Goal: Navigation & Orientation: Go to known website

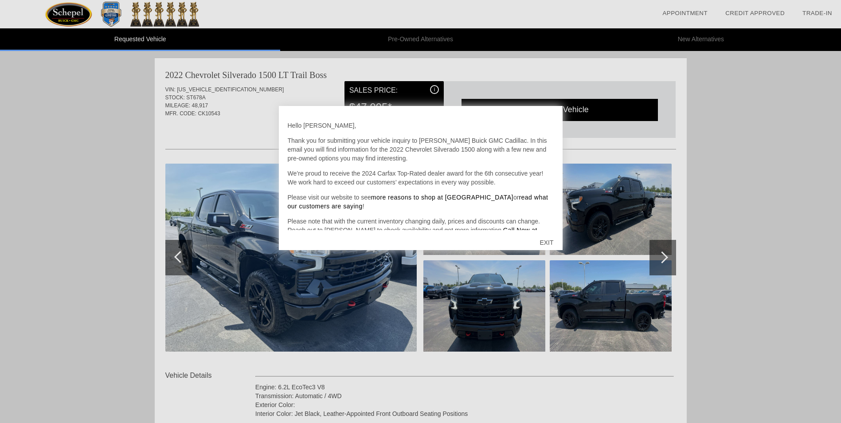
scroll to position [20, 0]
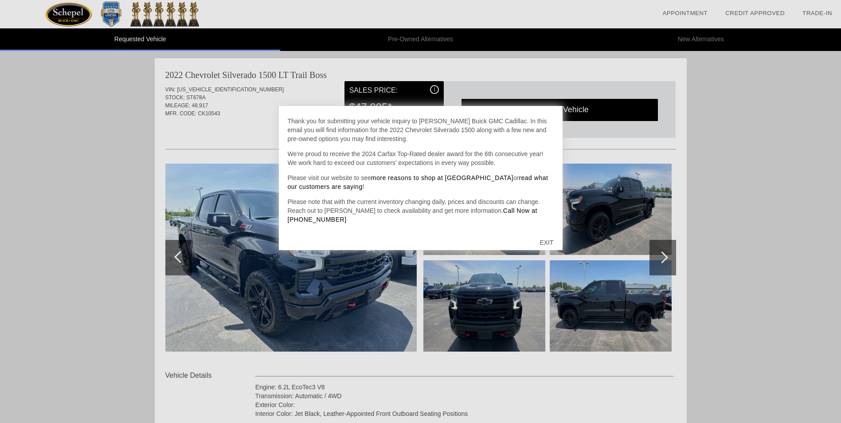
click at [665, 134] on div at bounding box center [420, 211] width 841 height 423
click at [550, 243] on div "EXIT" at bounding box center [546, 242] width 31 height 27
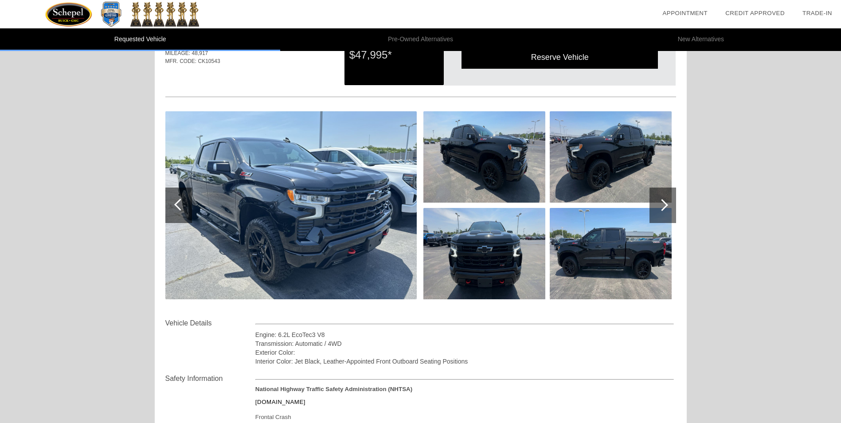
scroll to position [0, 0]
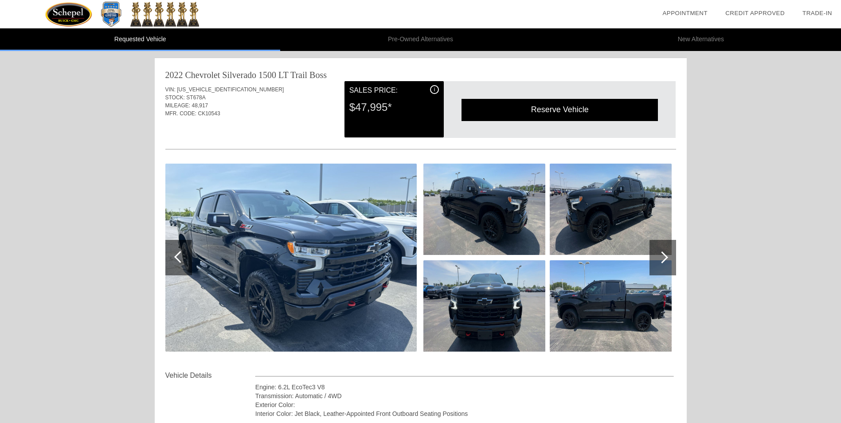
click at [436, 91] on div "i" at bounding box center [434, 89] width 9 height 9
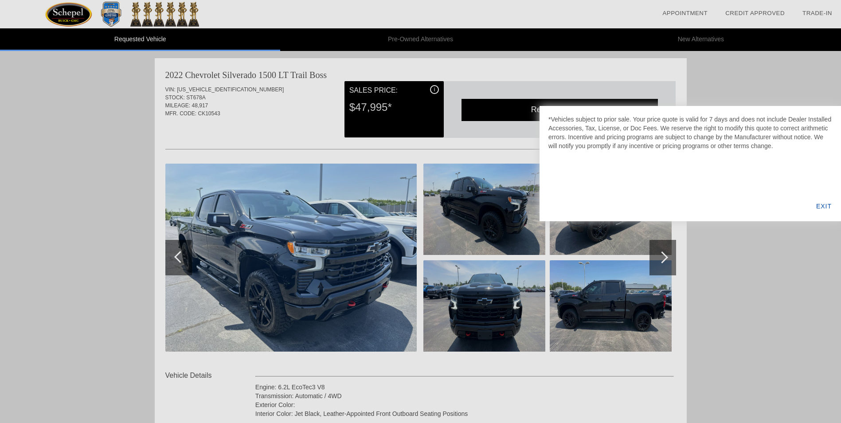
click at [829, 204] on div "EXIT" at bounding box center [824, 206] width 34 height 30
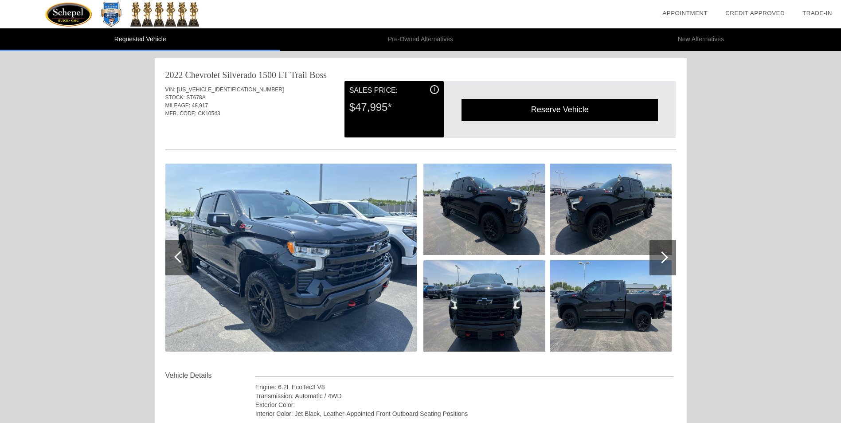
click at [664, 263] on div at bounding box center [663, 257] width 27 height 35
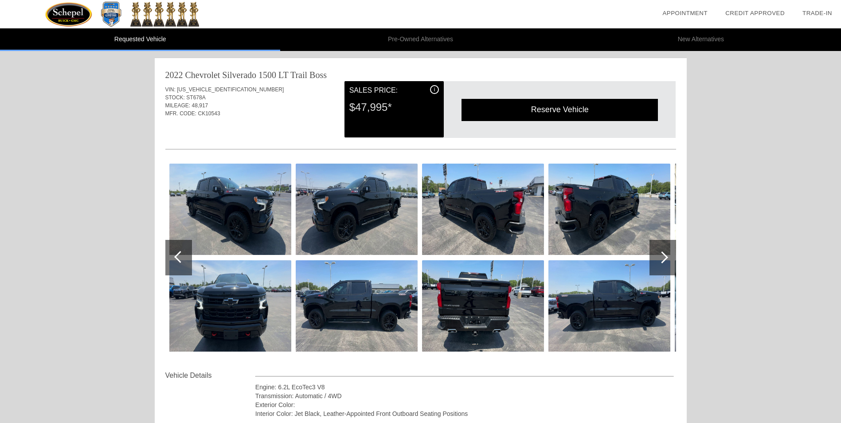
click at [664, 263] on div at bounding box center [663, 257] width 27 height 35
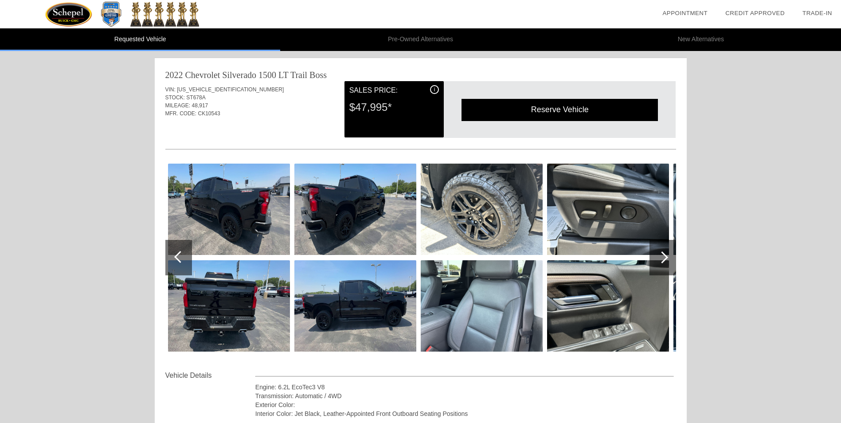
click at [664, 263] on div at bounding box center [663, 257] width 27 height 35
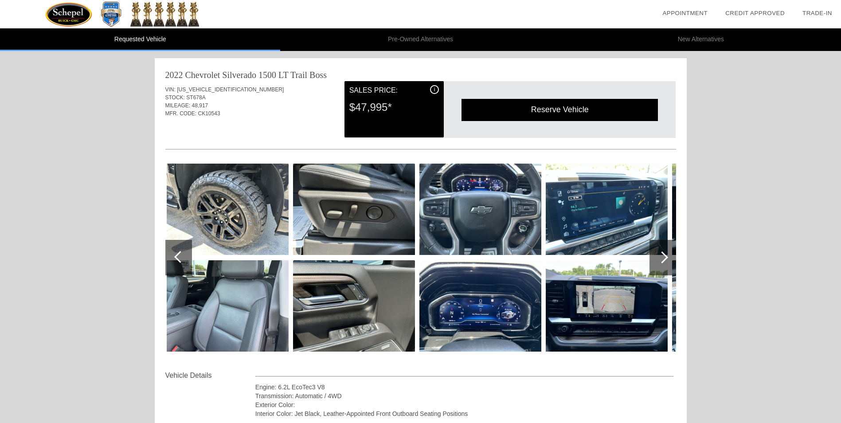
click at [664, 263] on div at bounding box center [663, 257] width 27 height 35
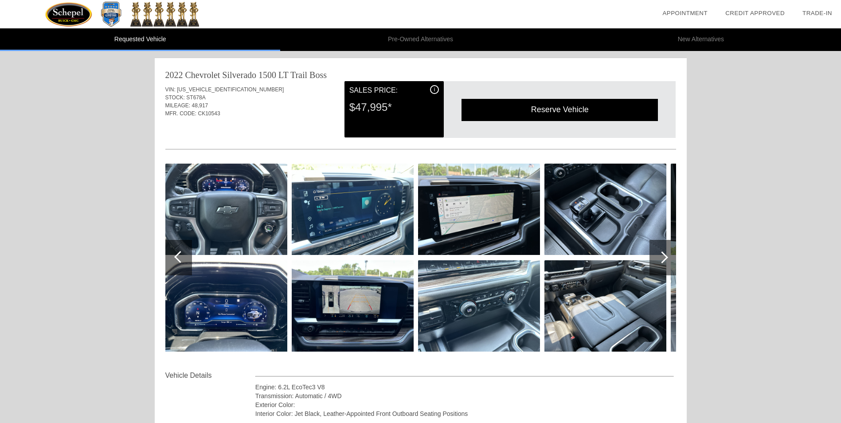
click at [664, 263] on div at bounding box center [663, 257] width 27 height 35
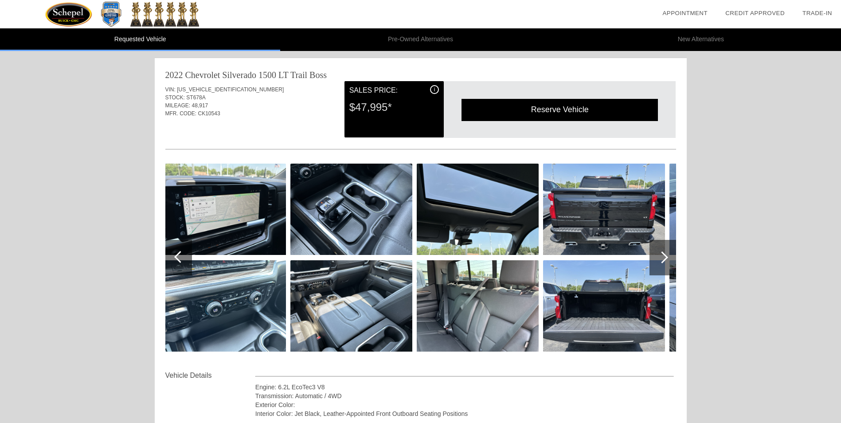
click at [664, 263] on div at bounding box center [663, 257] width 27 height 35
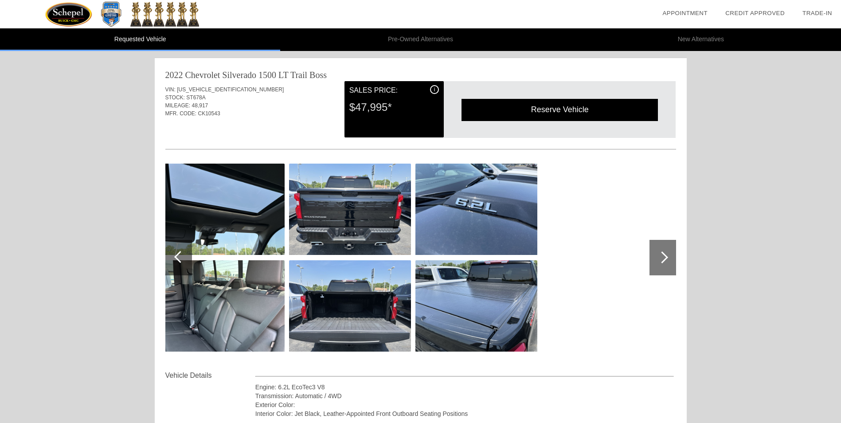
click at [664, 263] on div at bounding box center [663, 257] width 27 height 35
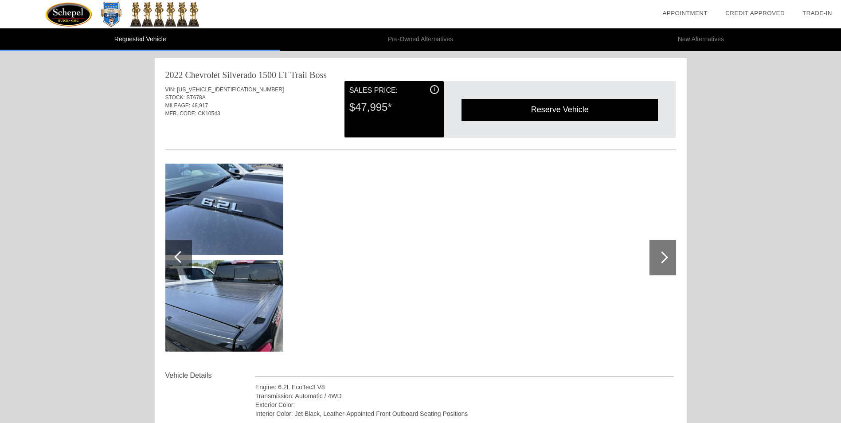
click at [664, 263] on div at bounding box center [663, 257] width 27 height 35
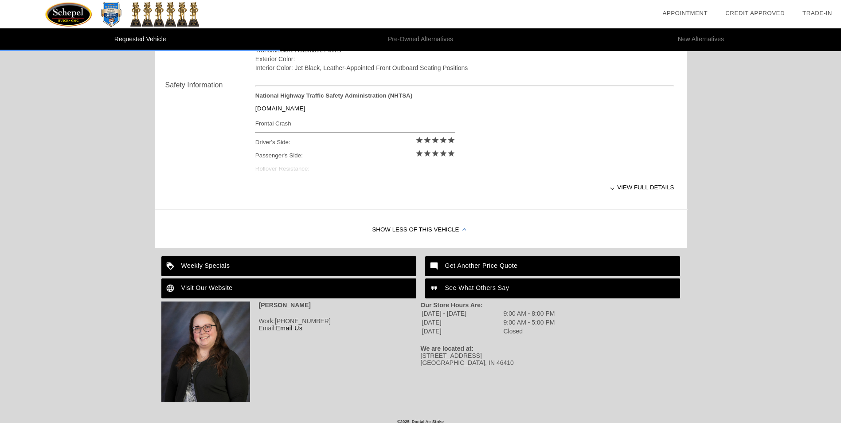
scroll to position [353, 0]
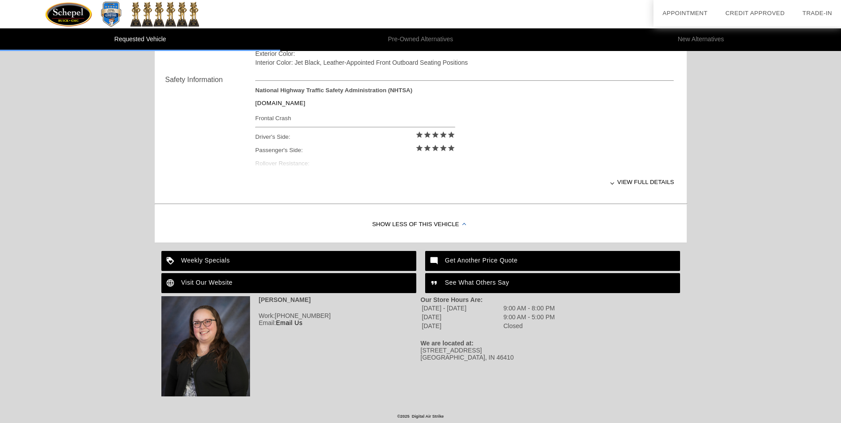
click at [267, 281] on div "Visit Our Website" at bounding box center [288, 283] width 255 height 20
